Goal: Find specific page/section: Find specific page/section

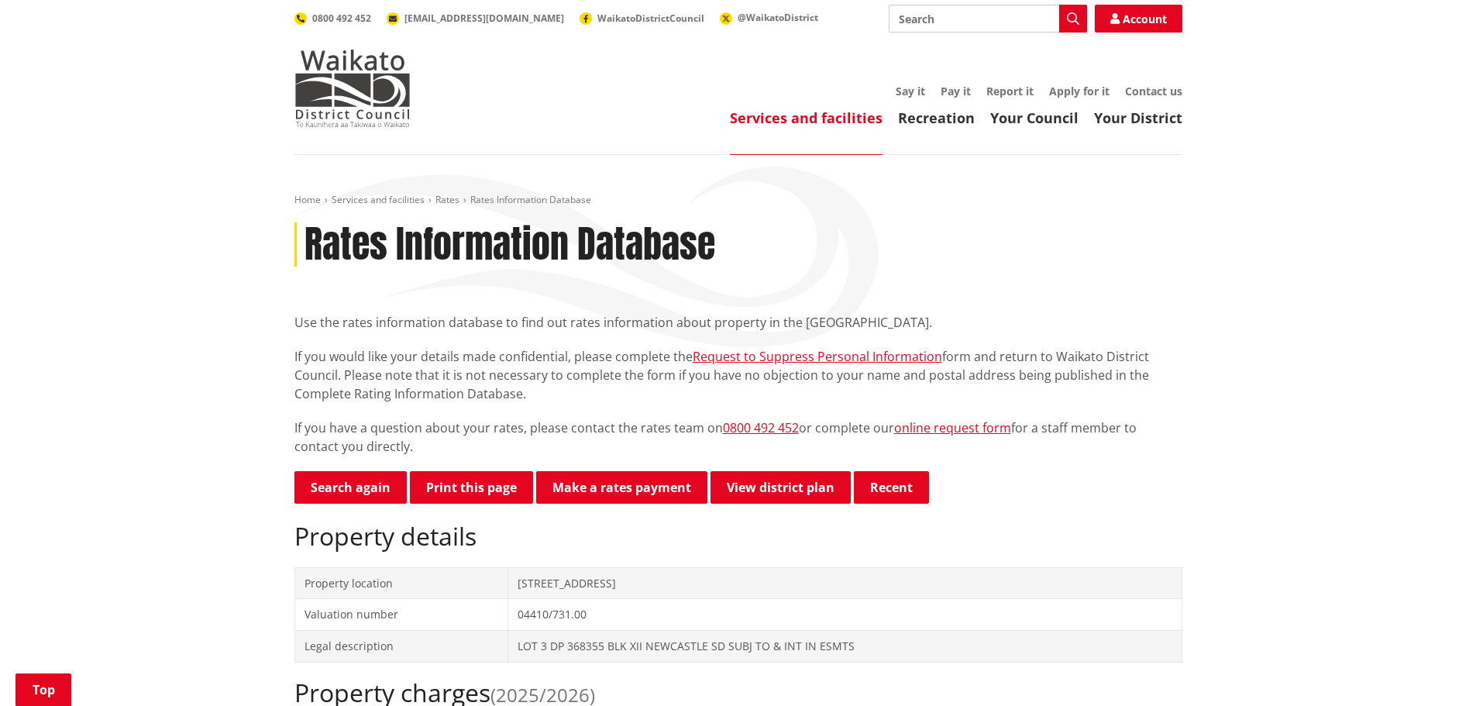
click at [359, 471] on link "Search again" at bounding box center [350, 487] width 112 height 33
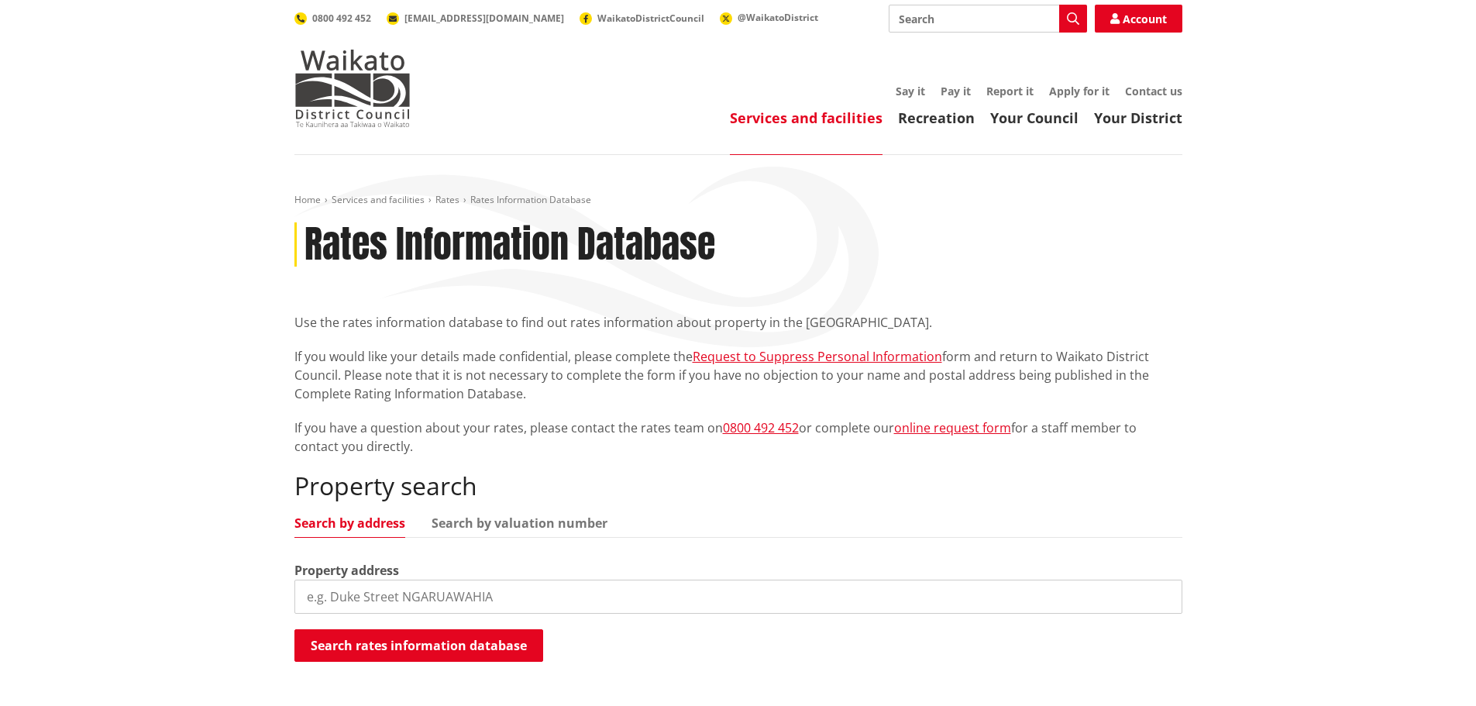
click at [330, 597] on input "search" at bounding box center [738, 596] width 888 height 34
type input "1319 or"
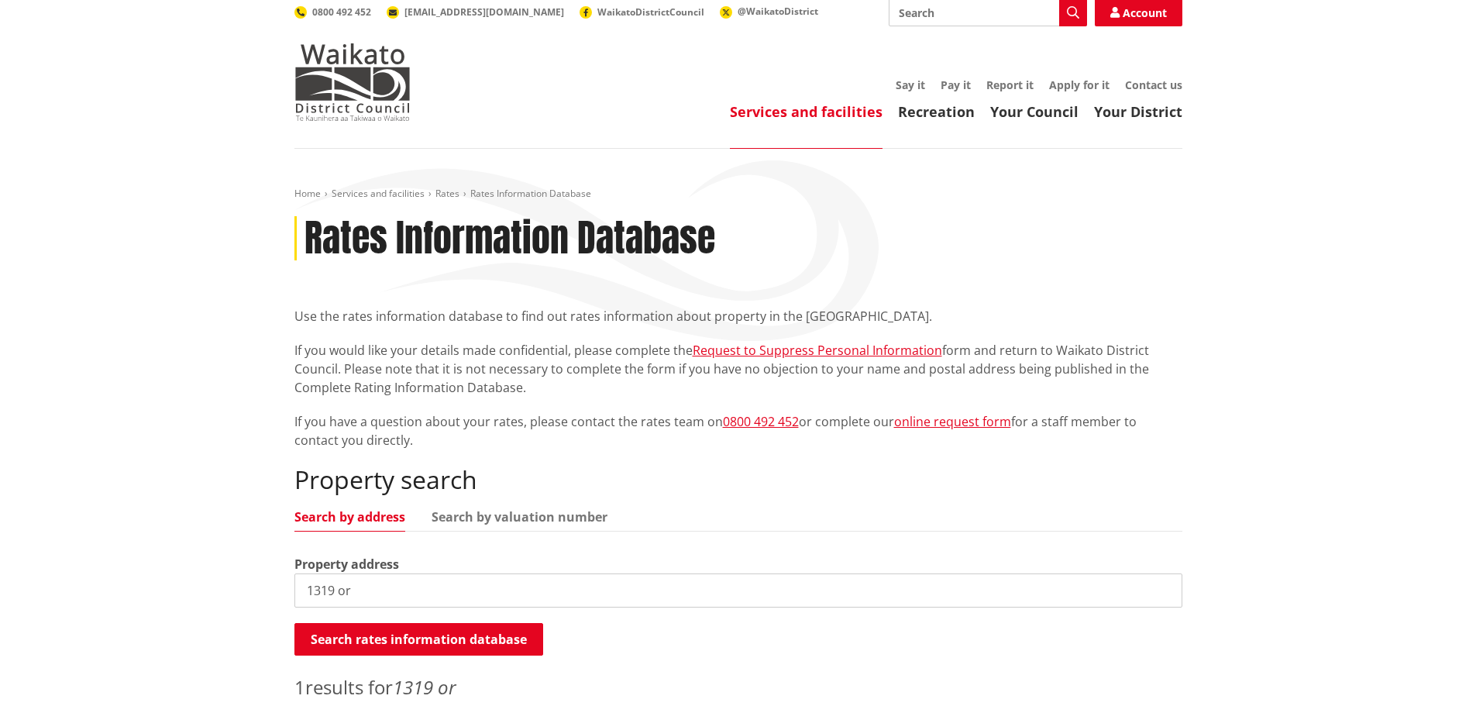
scroll to position [310, 0]
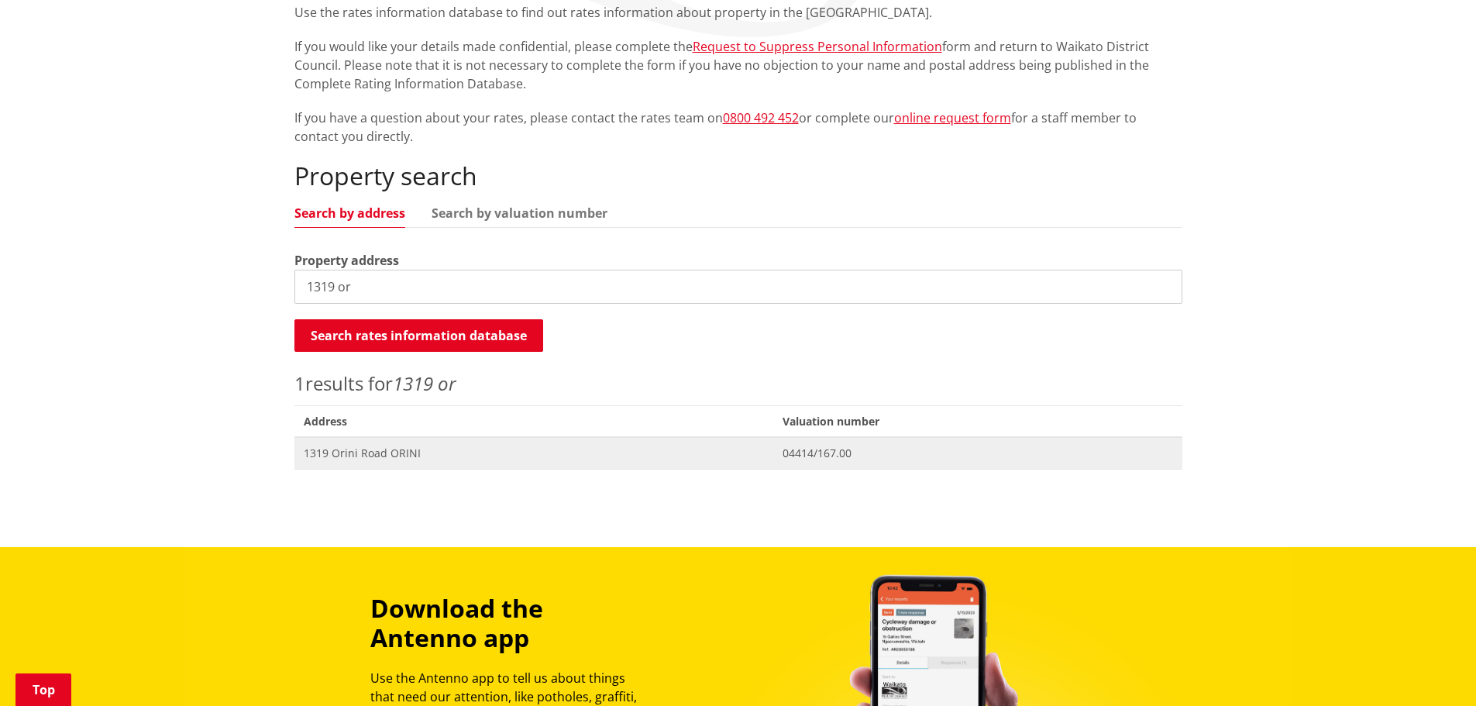
click at [352, 449] on span "1319 Orini Road ORINI" at bounding box center [534, 452] width 461 height 15
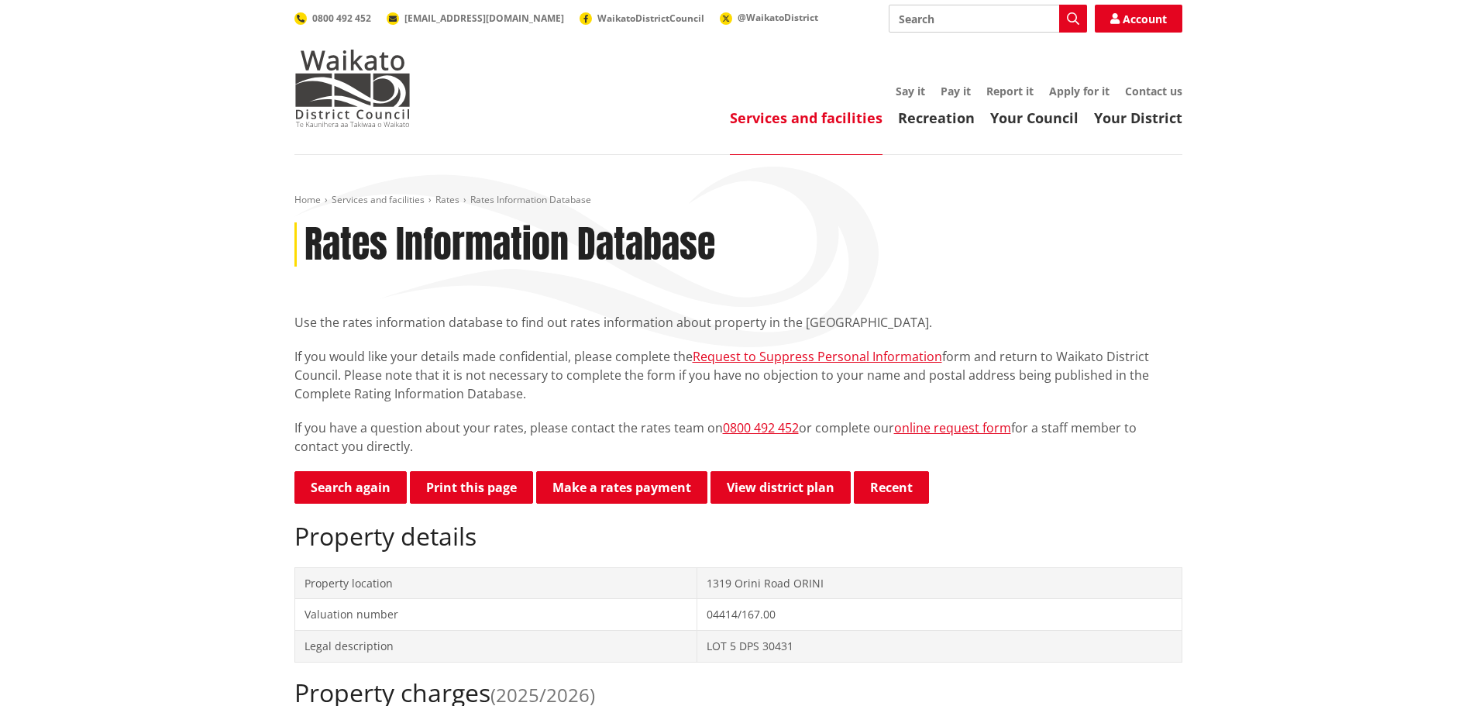
scroll to position [387, 0]
